Goal: Task Accomplishment & Management: Use online tool/utility

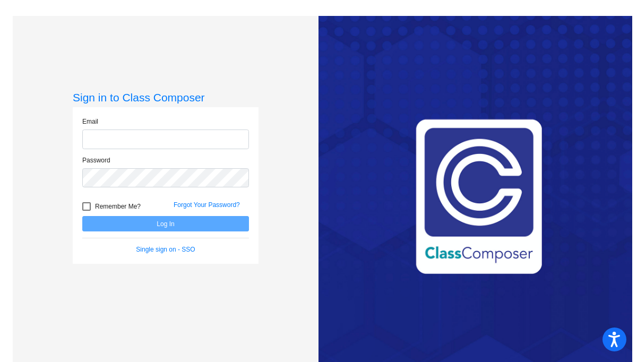
type input "[EMAIL_ADDRESS][DOMAIN_NAME]"
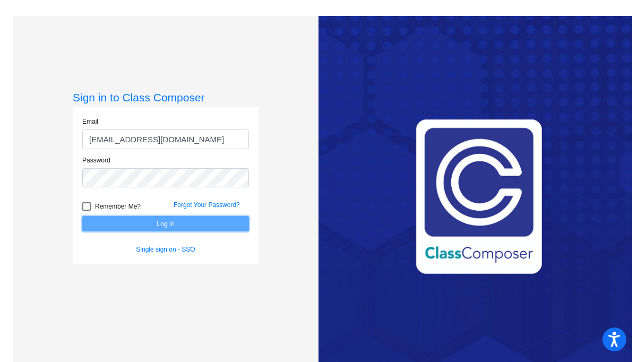
click at [198, 225] on button "Log In" at bounding box center [165, 223] width 167 height 15
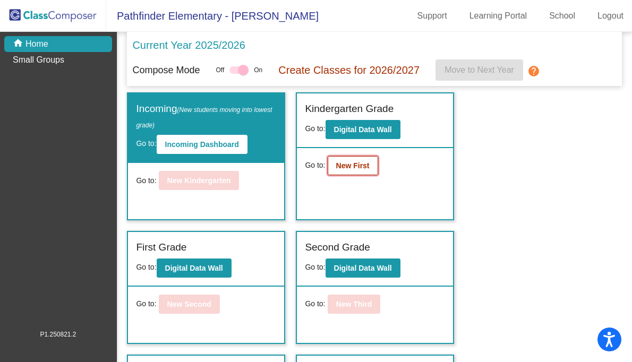
click at [336, 168] on b "New First" at bounding box center [352, 165] width 33 height 8
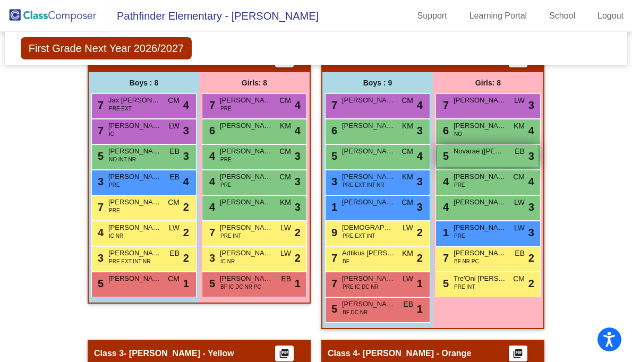
scroll to position [230, 0]
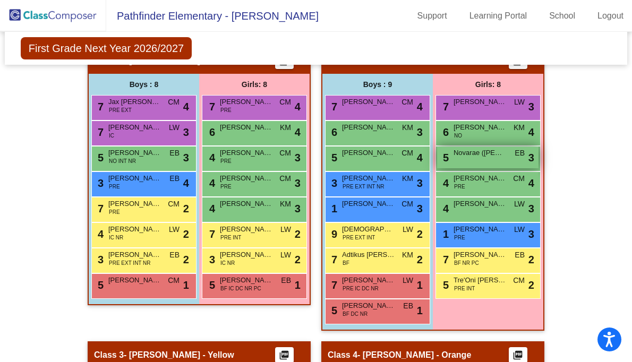
click at [468, 155] on span "Novarae ([PERSON_NAME]) Miles" at bounding box center [479, 153] width 53 height 11
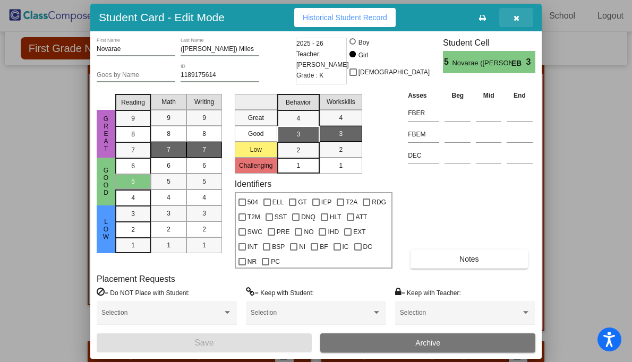
click at [520, 13] on button "button" at bounding box center [516, 17] width 34 height 19
